Goal: Task Accomplishment & Management: Manage account settings

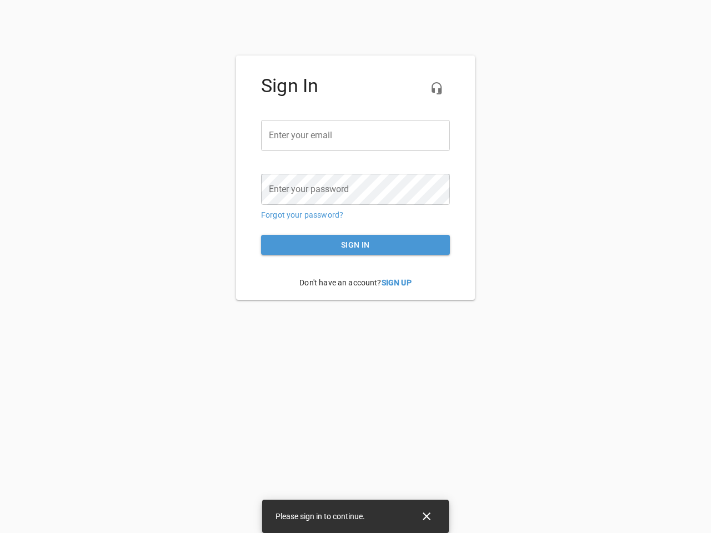
click at [436, 88] on icon "button" at bounding box center [436, 88] width 13 height 13
click at [355, 136] on input "email" at bounding box center [355, 135] width 189 height 31
click at [427, 516] on icon "Close" at bounding box center [427, 517] width 8 height 8
